Goal: Task Accomplishment & Management: Use online tool/utility

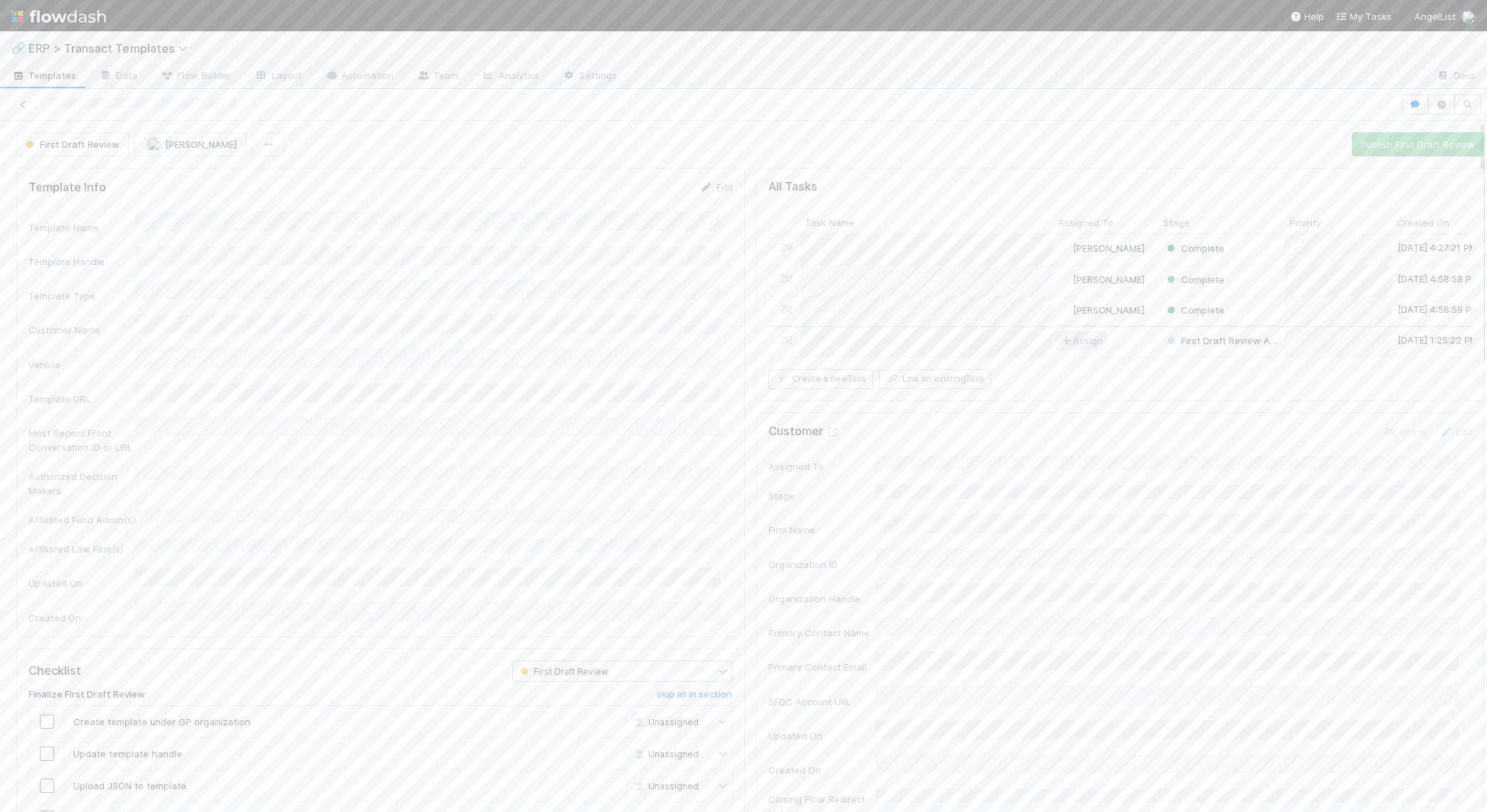
click at [1060, 339] on span "Assign" at bounding box center [1080, 340] width 44 height 14
click at [1079, 398] on span "[PERSON_NAME] you" at bounding box center [1114, 393] width 93 height 12
click at [1173, 366] on div at bounding box center [743, 406] width 1487 height 812
click at [1185, 335] on span "First Draft Review Assigned" at bounding box center [1234, 340] width 141 height 12
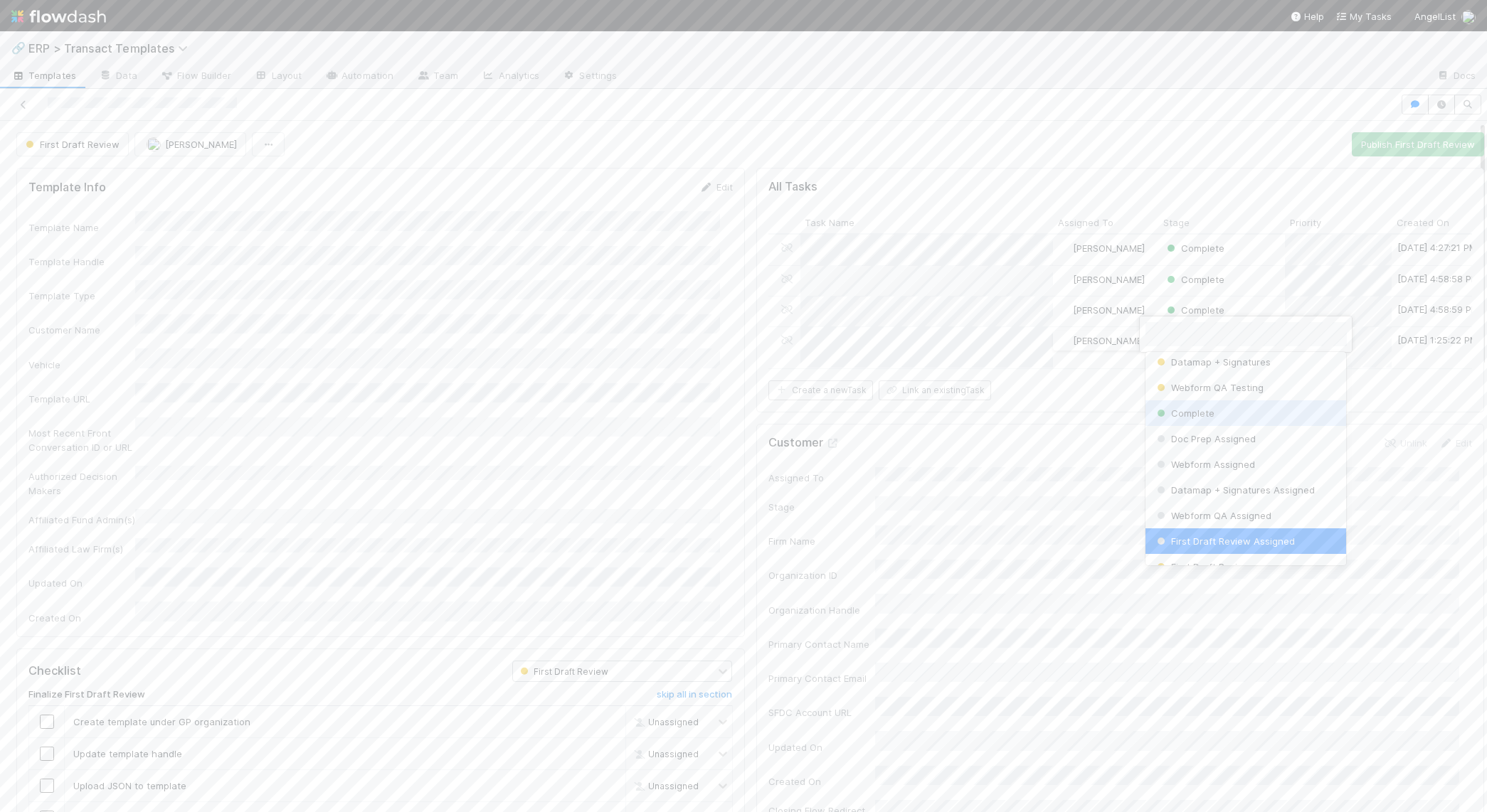
click at [1205, 412] on span "Complete" at bounding box center [1185, 413] width 61 height 12
click at [1287, 392] on div "2" at bounding box center [1367, 396] width 201 height 26
click at [47, 715] on input "checkbox" at bounding box center [47, 722] width 14 height 14
click at [40, 747] on input "checkbox" at bounding box center [47, 754] width 14 height 14
drag, startPoint x: 43, startPoint y: 740, endPoint x: 56, endPoint y: 765, distance: 28.2
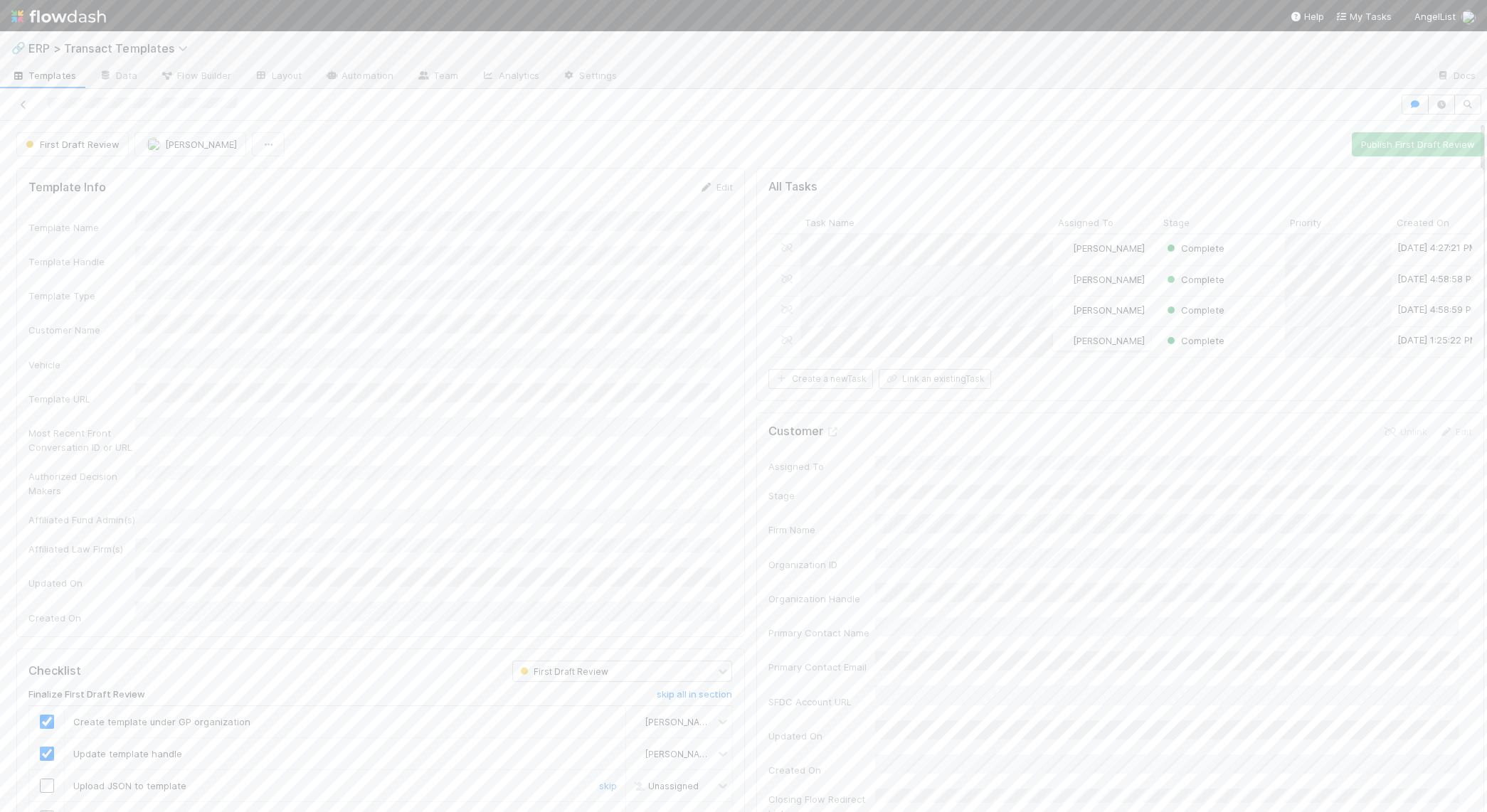
click at [44, 779] on input "checkbox" at bounding box center [47, 786] width 14 height 14
click at [47, 811] on input "checkbox" at bounding box center [47, 818] width 14 height 14
click at [1394, 142] on button "Publish First Draft Review" at bounding box center [1418, 144] width 132 height 24
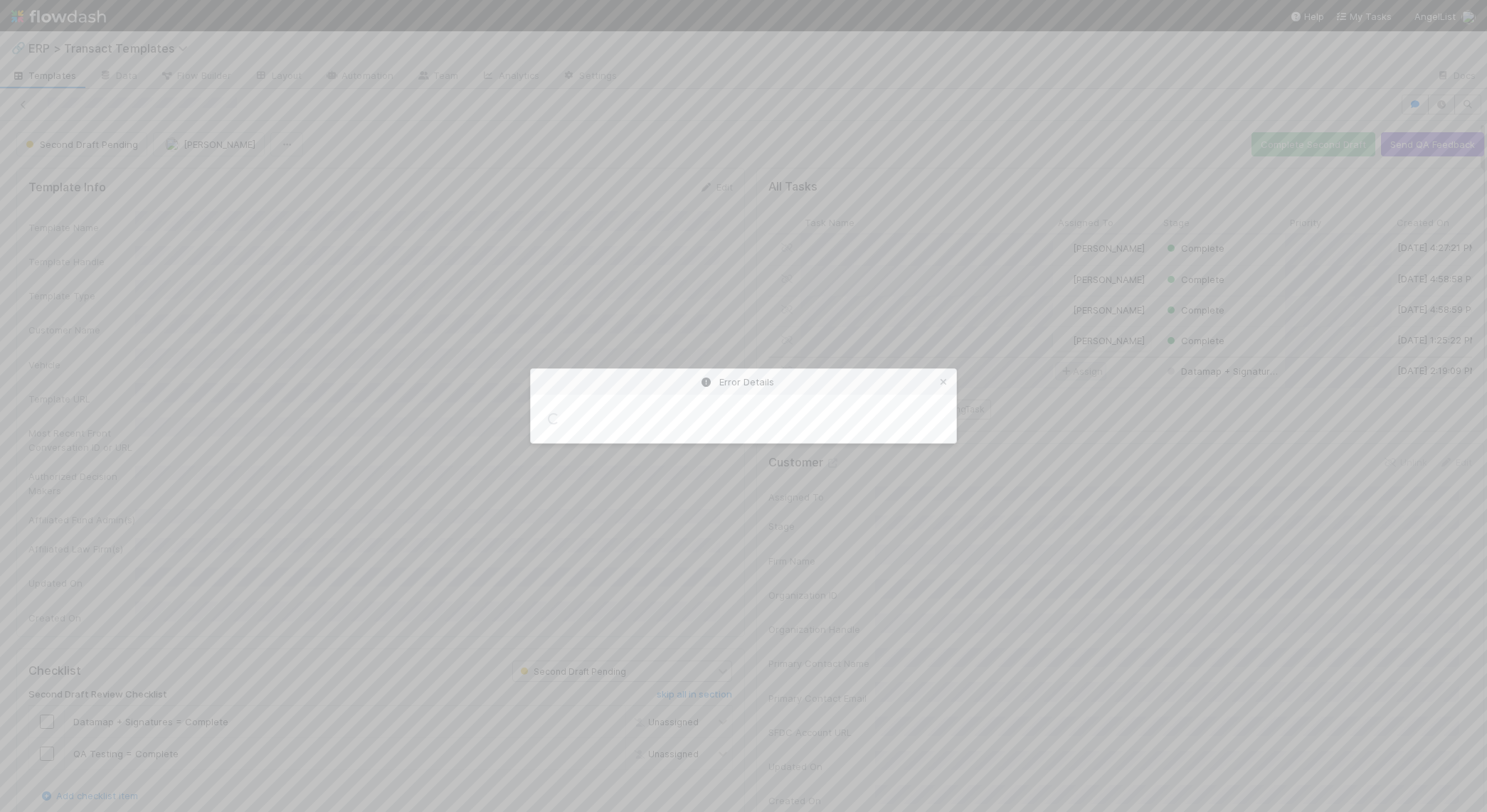
click at [1057, 364] on div "Error Details Loading..." at bounding box center [743, 406] width 1487 height 812
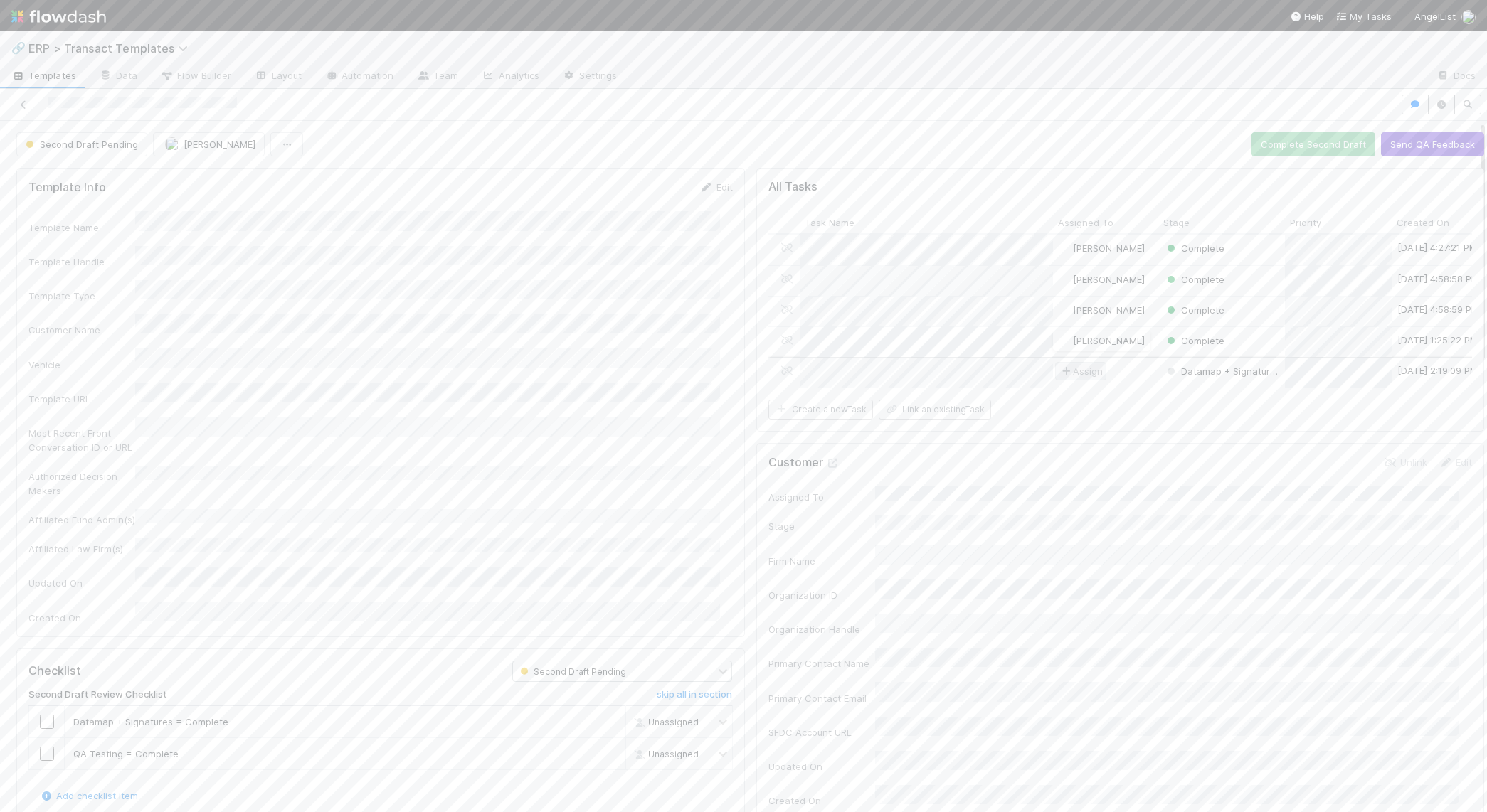
click at [1063, 370] on span "Assign" at bounding box center [1080, 371] width 44 height 14
click at [1072, 421] on span "[PERSON_NAME] you" at bounding box center [1114, 423] width 93 height 12
click at [1280, 400] on div "1" at bounding box center [1373, 398] width 201 height 26
